Goal: Task Accomplishment & Management: Use online tool/utility

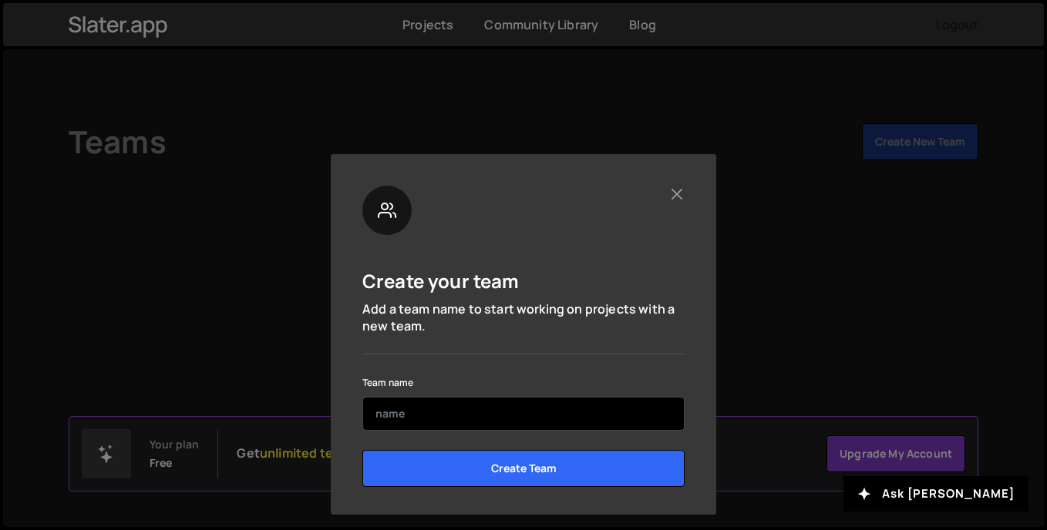
scroll to position [6, 0]
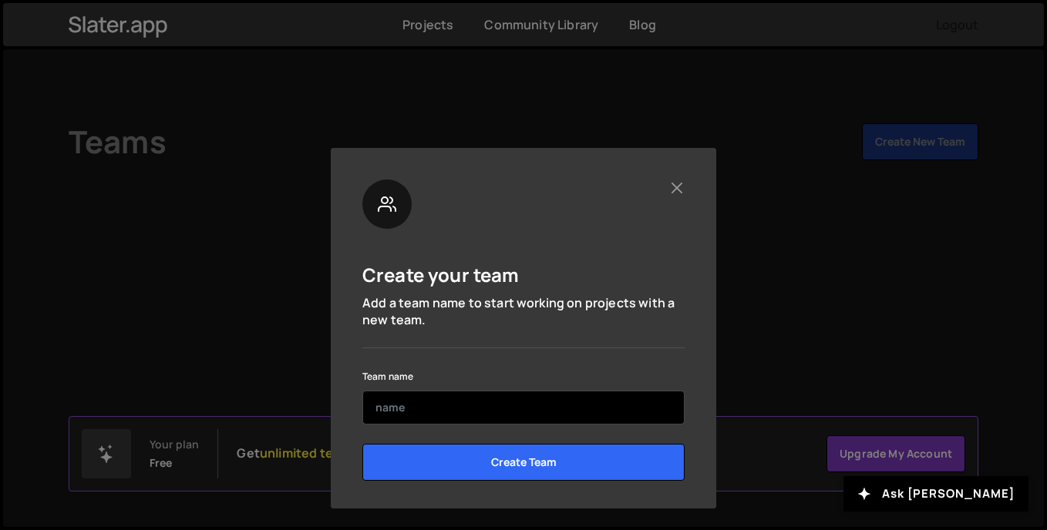
click at [606, 406] on input "text" at bounding box center [523, 408] width 322 height 34
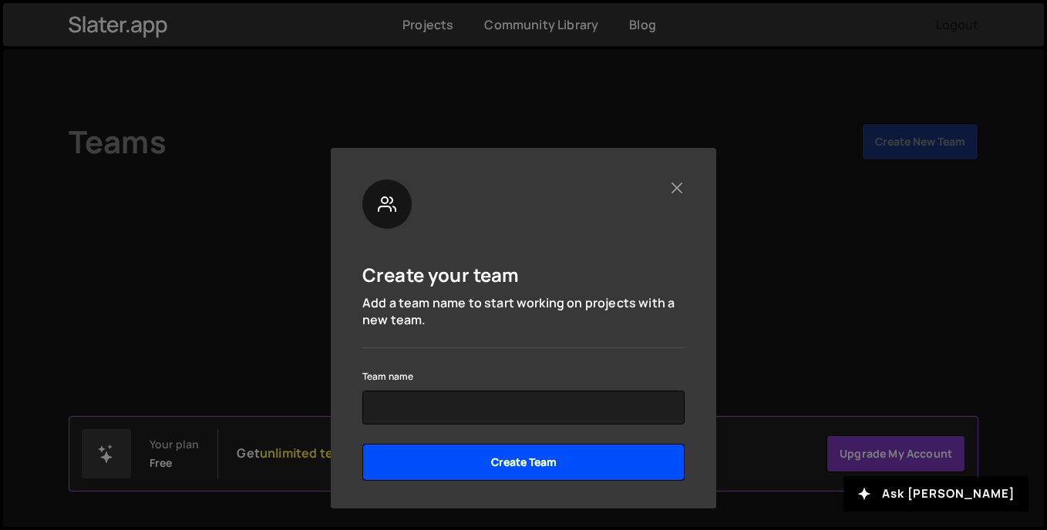
click at [590, 468] on input "Create Team" at bounding box center [523, 462] width 322 height 37
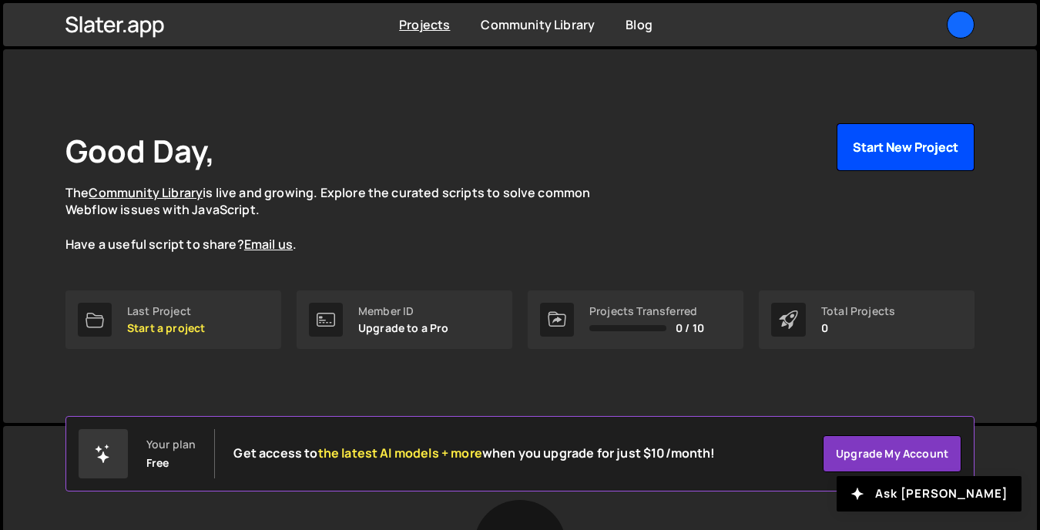
click at [930, 151] on button "Start New Project" at bounding box center [906, 147] width 138 height 48
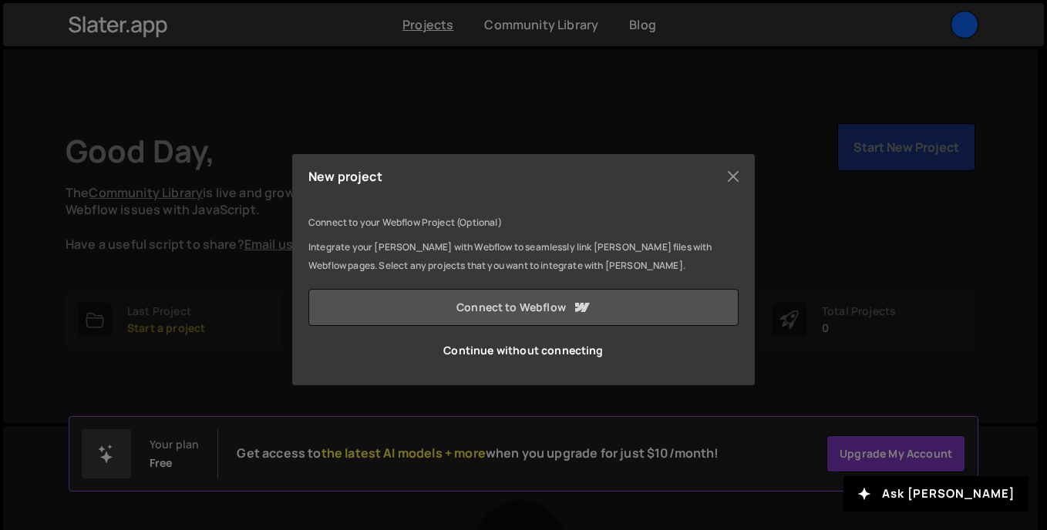
click at [598, 301] on link "Connect to Webflow" at bounding box center [523, 307] width 430 height 37
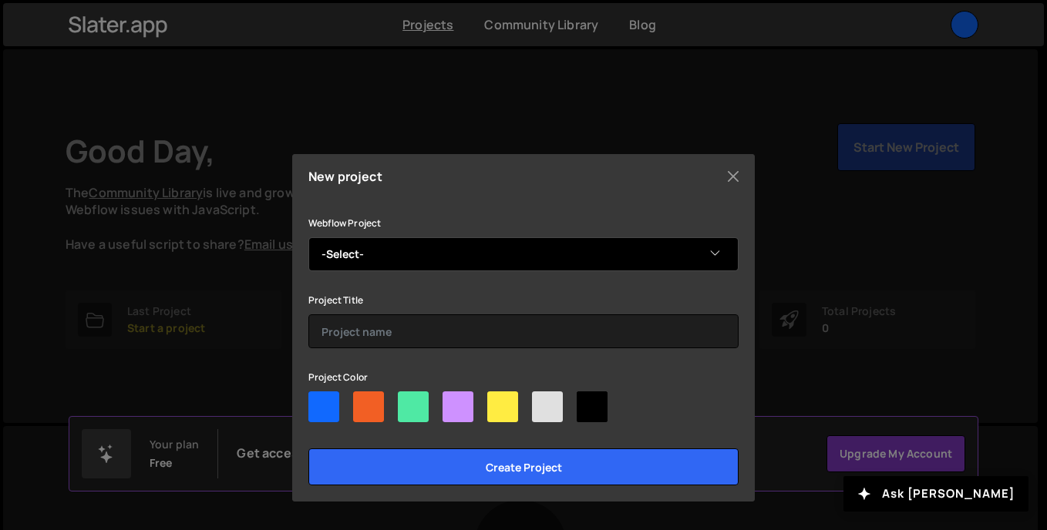
click at [543, 257] on select "-Select- [PERSON_NAME]'s Cool Site" at bounding box center [523, 254] width 430 height 34
select select "68bae255090d0104575b6eca"
click at [308, 237] on select "-Select- [PERSON_NAME]'s Cool Site" at bounding box center [523, 254] width 430 height 34
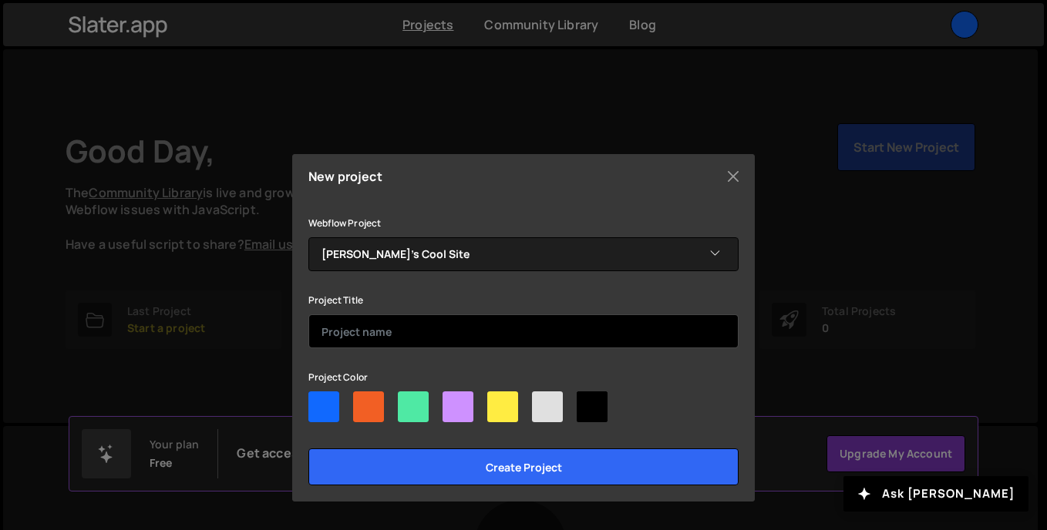
click at [486, 328] on input "text" at bounding box center [523, 331] width 430 height 34
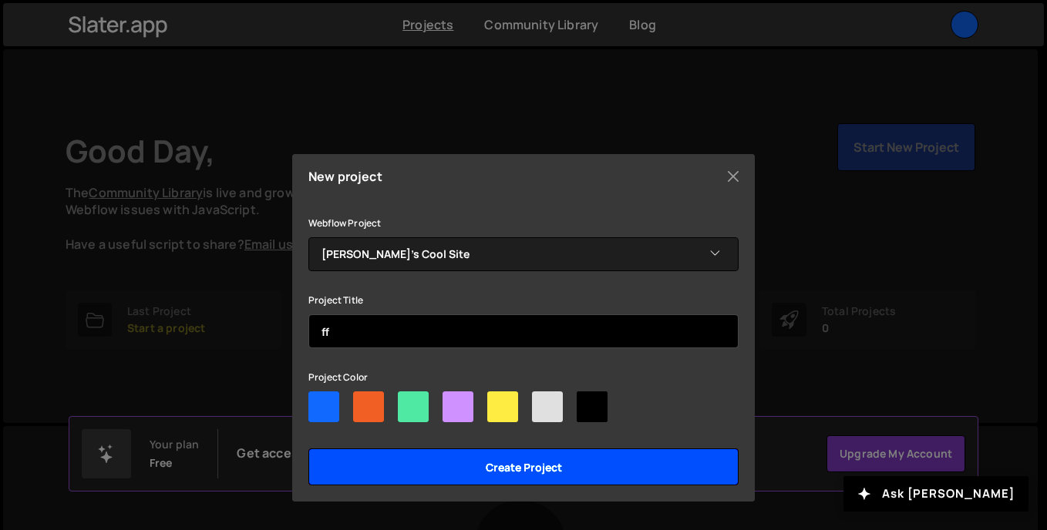
type input "ff"
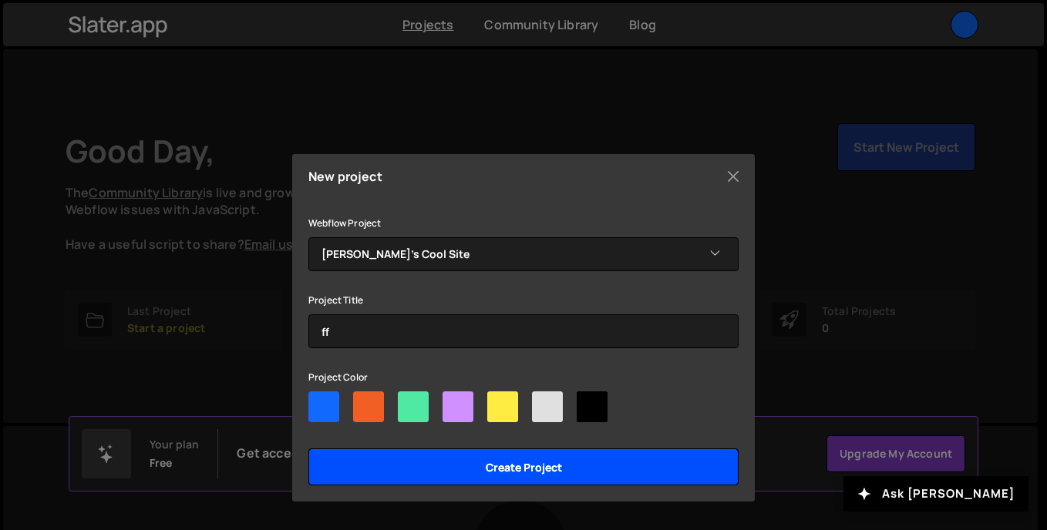
click at [499, 462] on input "Create project" at bounding box center [523, 467] width 430 height 37
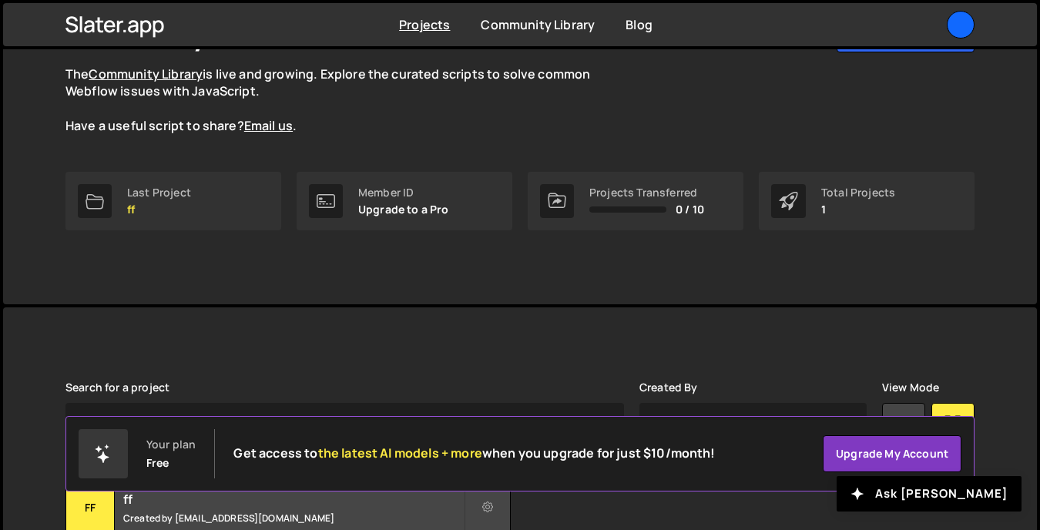
scroll to position [245, 0]
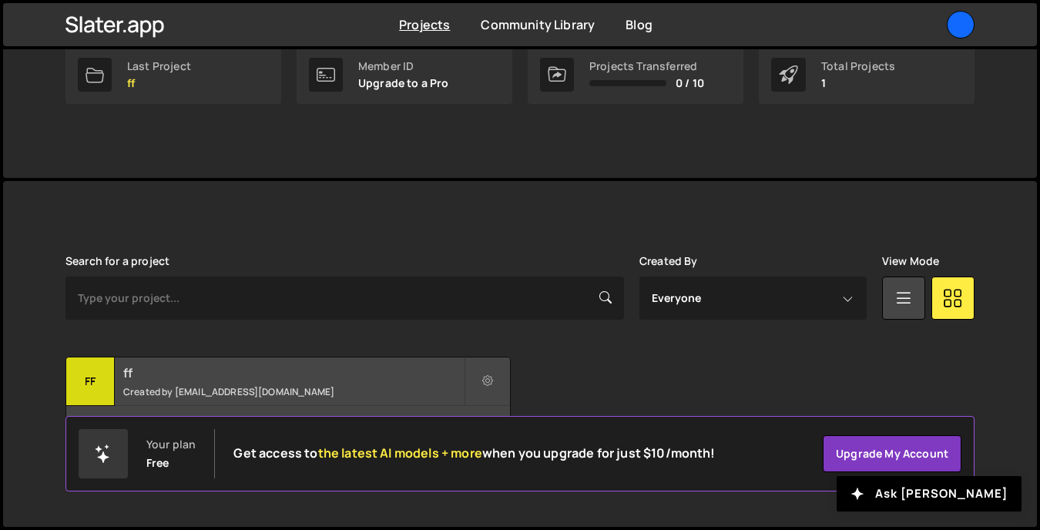
click at [294, 371] on h2 "ff" at bounding box center [293, 373] width 341 height 17
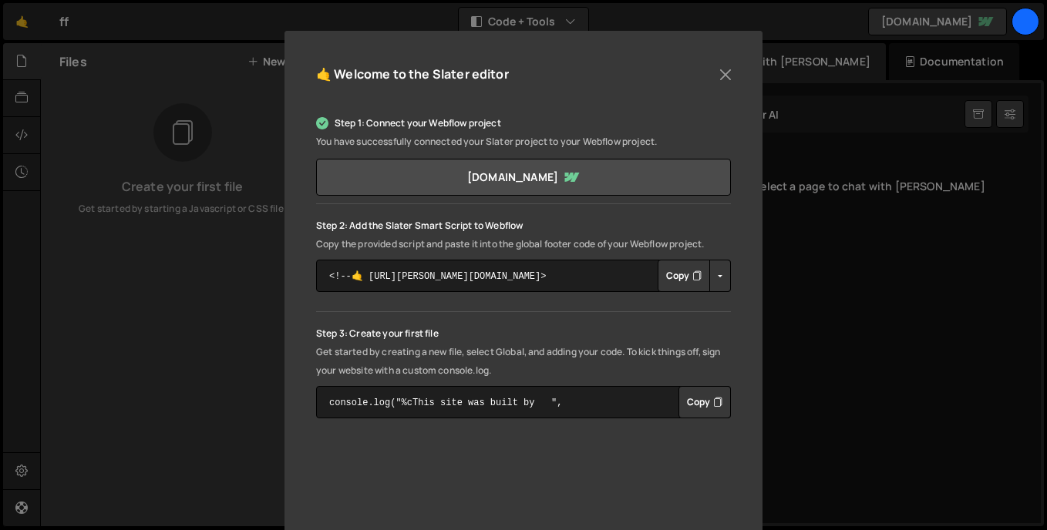
scroll to position [119, 0]
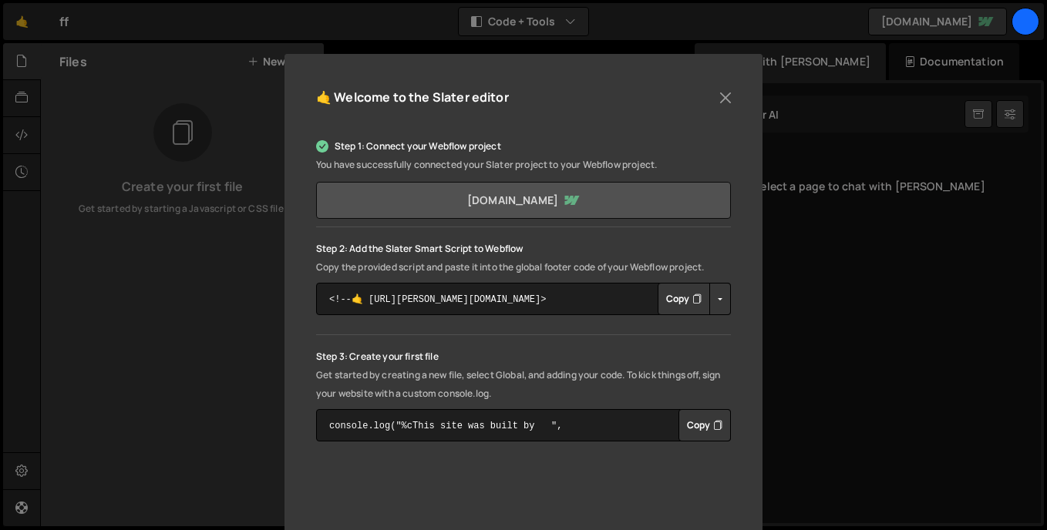
click at [563, 203] on link "rahims-cool-site-007204.webflow.io" at bounding box center [523, 200] width 415 height 37
click at [680, 291] on button "Copy" at bounding box center [683, 299] width 52 height 32
click at [659, 197] on link "rahims-cool-site-007204.webflow.io" at bounding box center [523, 200] width 415 height 37
